Goal: Task Accomplishment & Management: Use online tool/utility

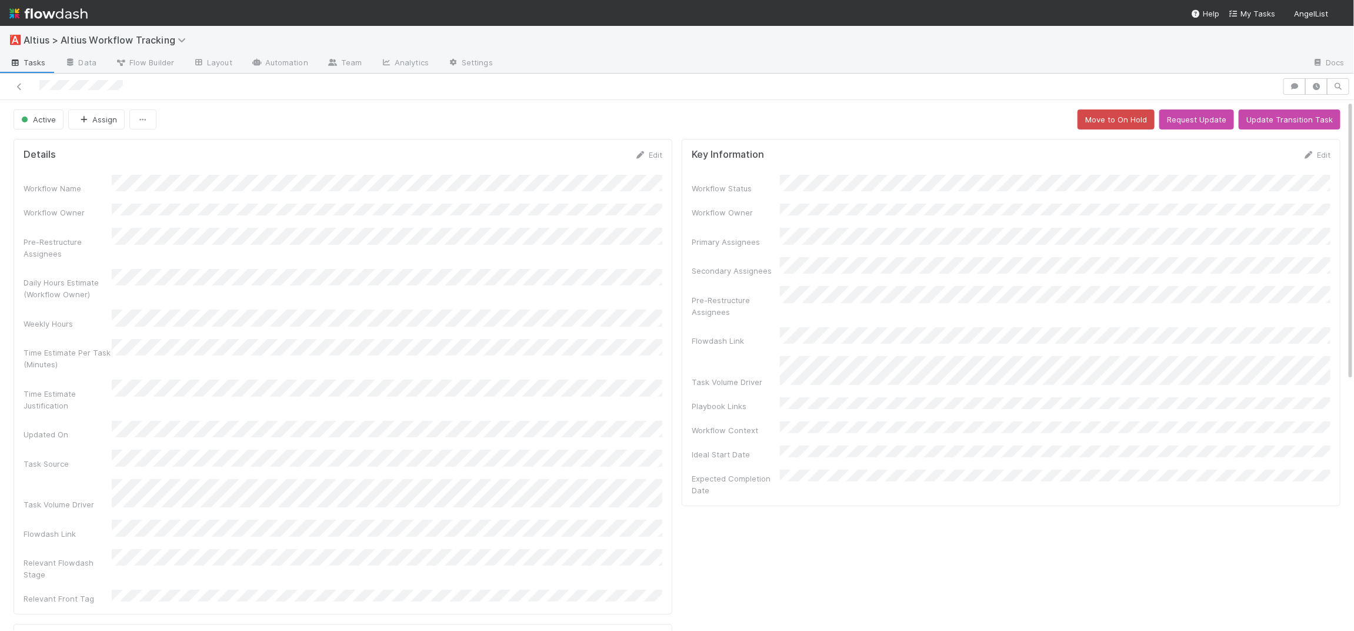
drag, startPoint x: 643, startPoint y: 153, endPoint x: 259, endPoint y: 270, distance: 400.5
click at [642, 153] on icon at bounding box center [641, 155] width 12 height 8
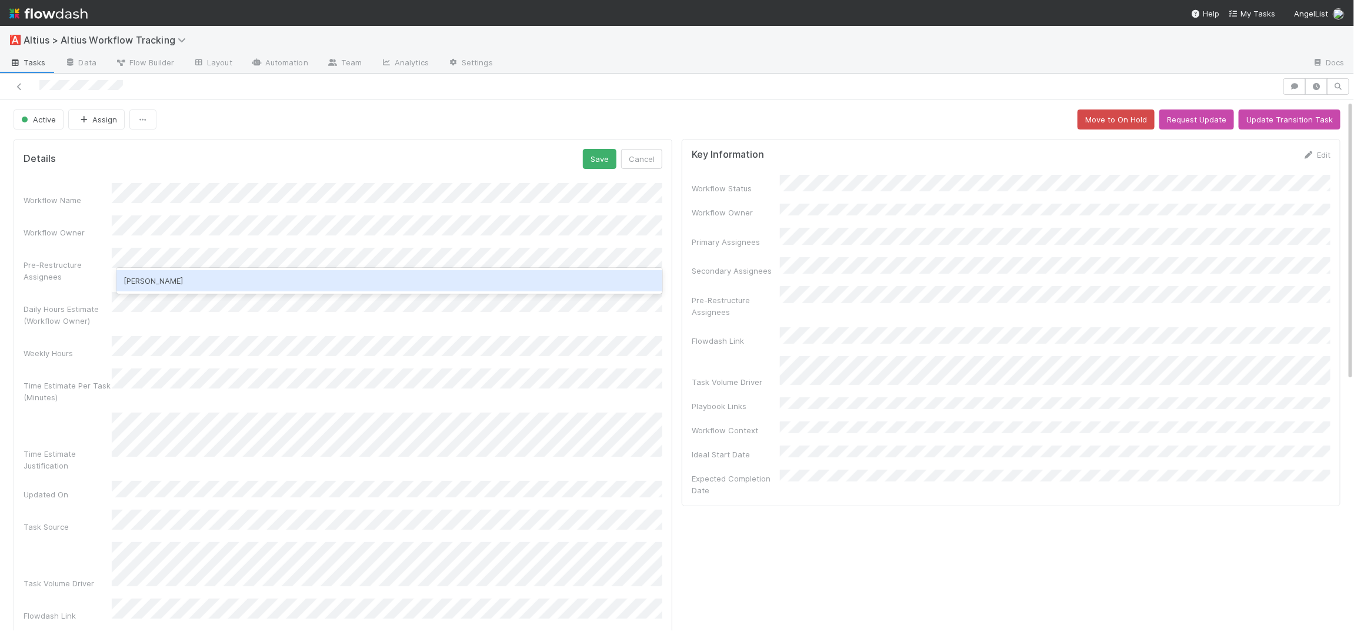
drag, startPoint x: 196, startPoint y: 267, endPoint x: 197, endPoint y: 273, distance: 6.5
click at [196, 267] on div "Pre-Restructure Assignees" at bounding box center [343, 265] width 639 height 35
click at [207, 281] on div "Roselyn" at bounding box center [389, 280] width 546 height 21
click at [282, 283] on div "Michael" at bounding box center [389, 280] width 546 height 21
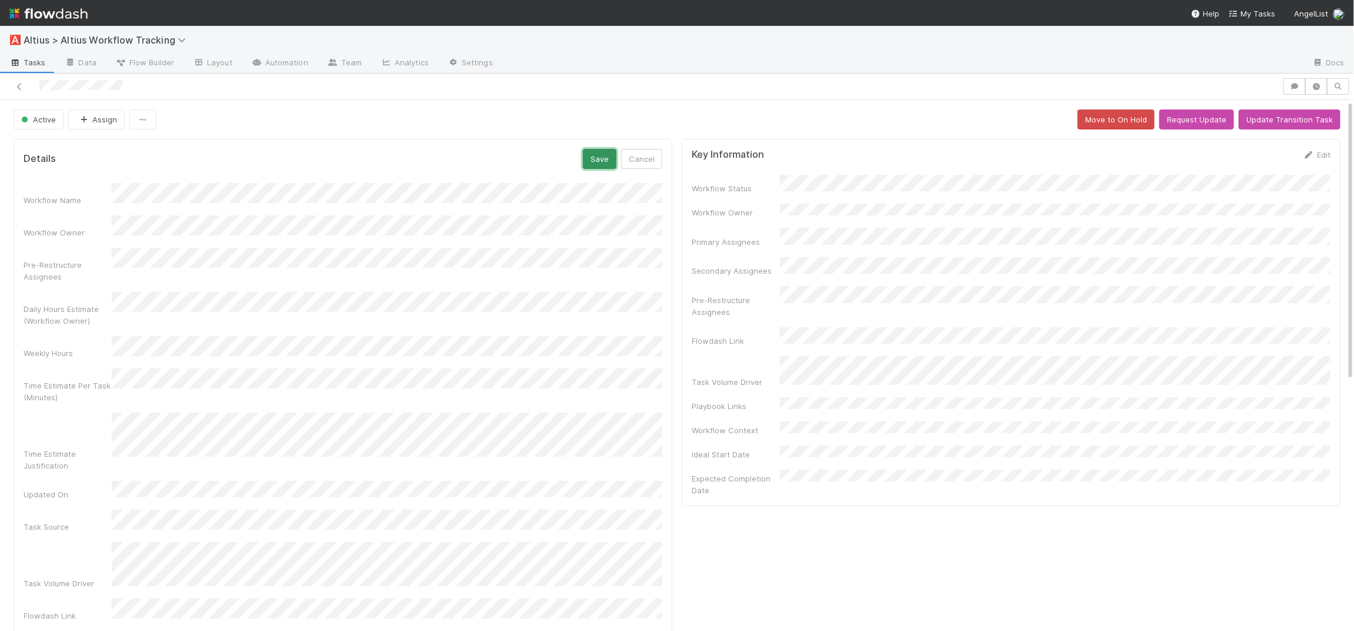
click at [597, 154] on button "Save" at bounding box center [600, 159] width 34 height 20
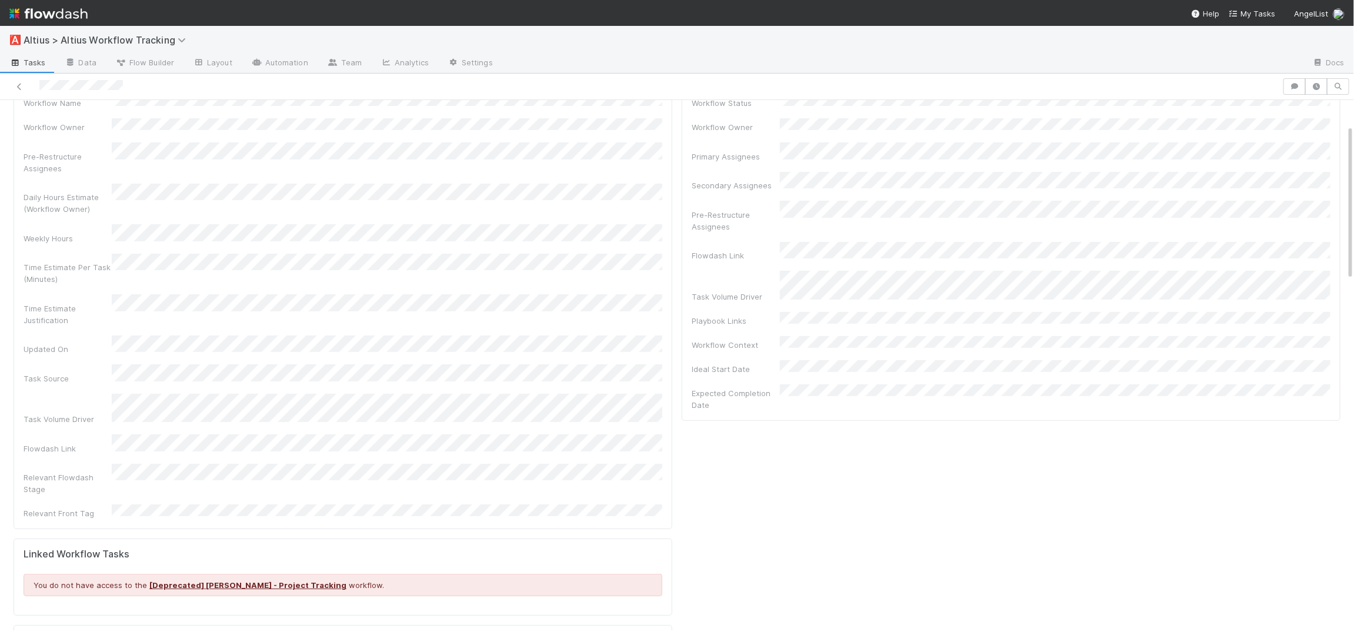
scroll to position [86, 0]
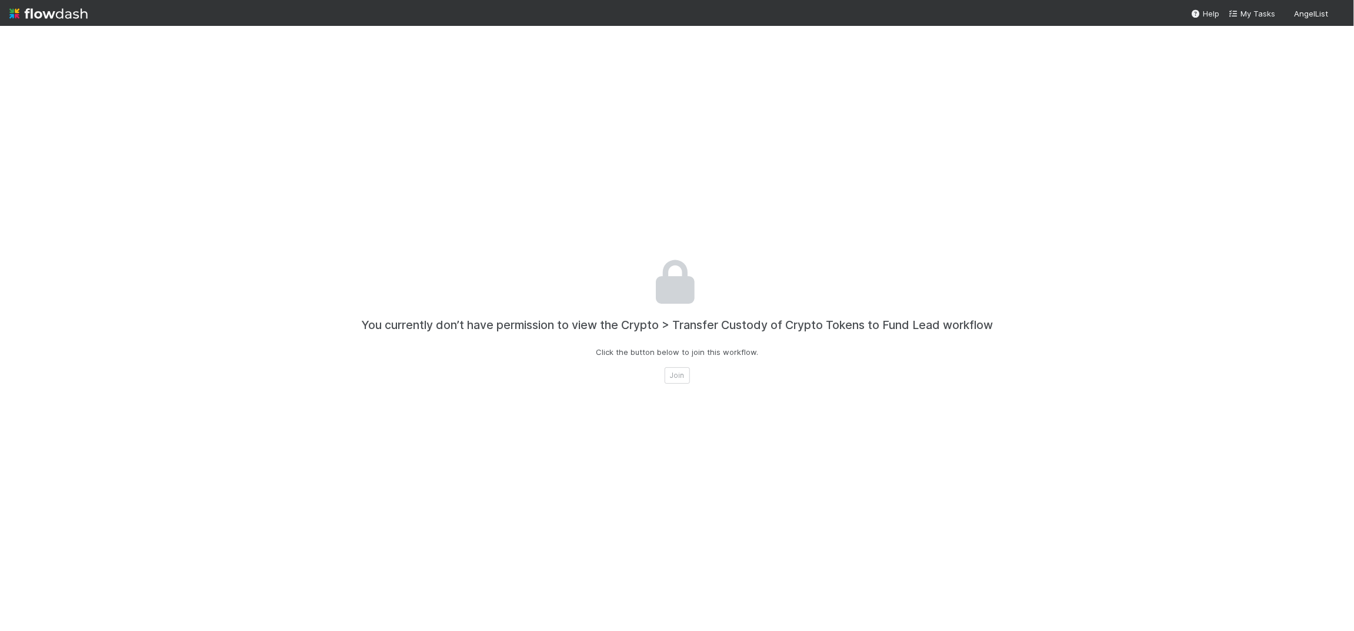
scroll to position [25, 0]
